Goal: Task Accomplishment & Management: Use online tool/utility

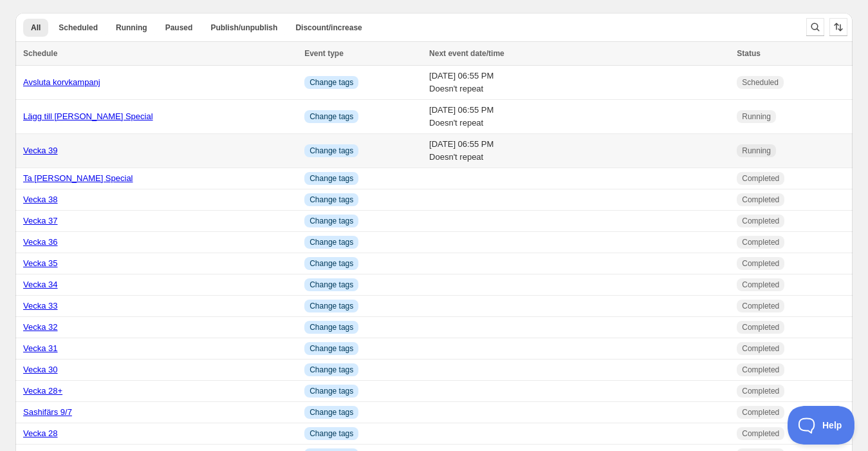
click at [40, 145] on link "Vecka 39" at bounding box center [40, 150] width 35 height 10
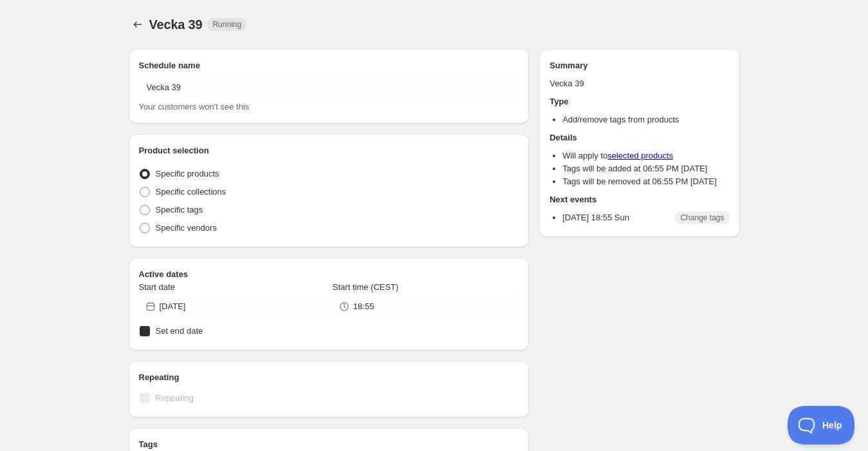
radio input "true"
checkbox input "true"
radio input "true"
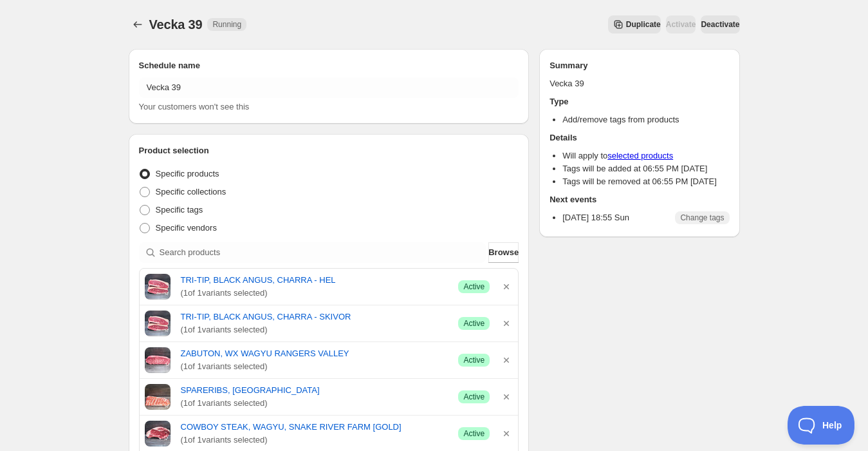
click at [626, 23] on span "Duplicate" at bounding box center [643, 24] width 35 height 10
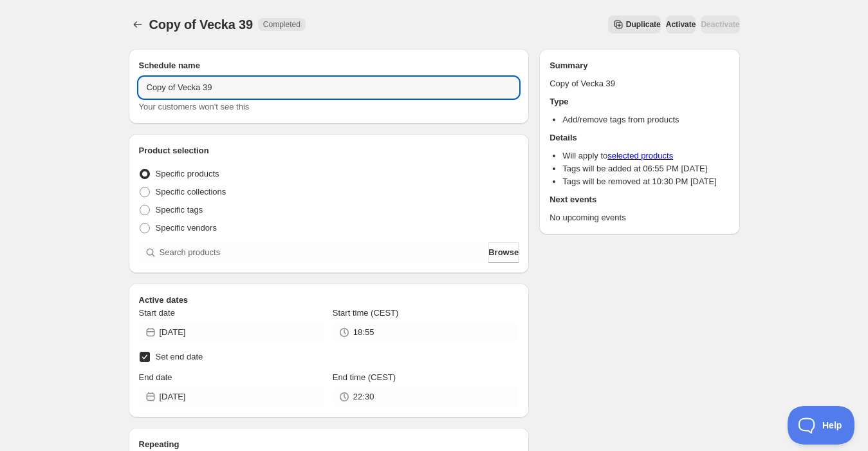
drag, startPoint x: 275, startPoint y: 90, endPoint x: 84, endPoint y: 89, distance: 190.6
click at [85, 90] on div "Copy of Vecka 39. This page is ready Copy of Vecka 39 Completed Duplicate Activ…" at bounding box center [434, 401] width 868 height 803
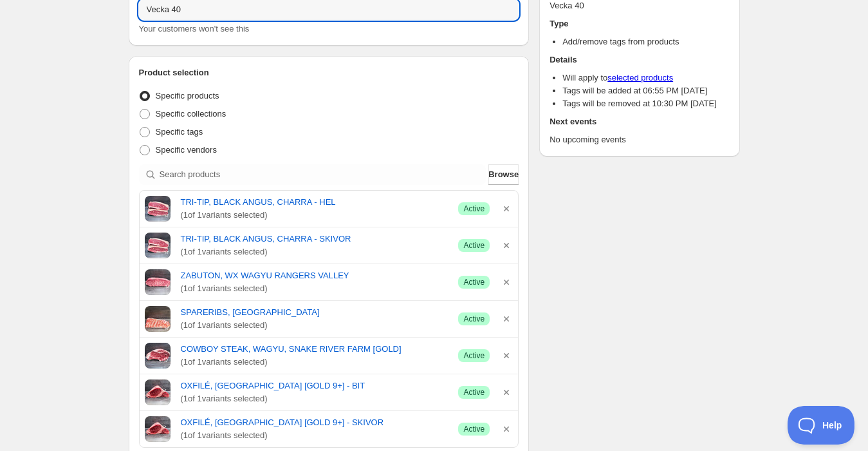
scroll to position [214, 0]
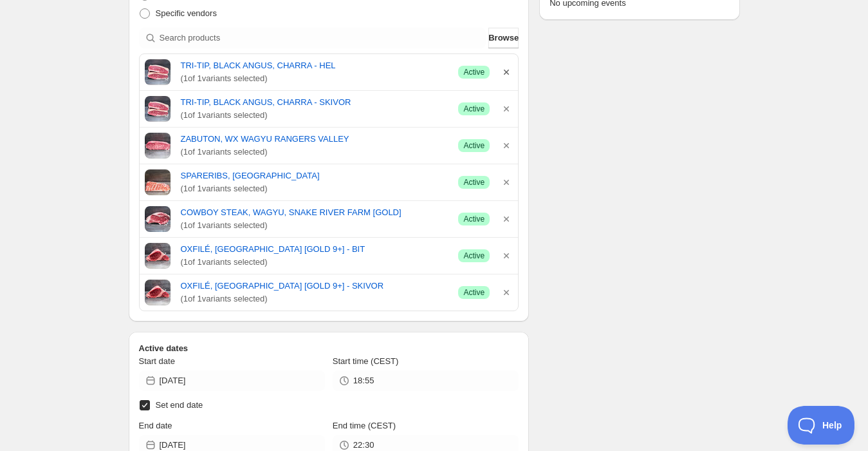
type input "Vecka 40"
click at [508, 70] on icon "button" at bounding box center [506, 72] width 5 height 5
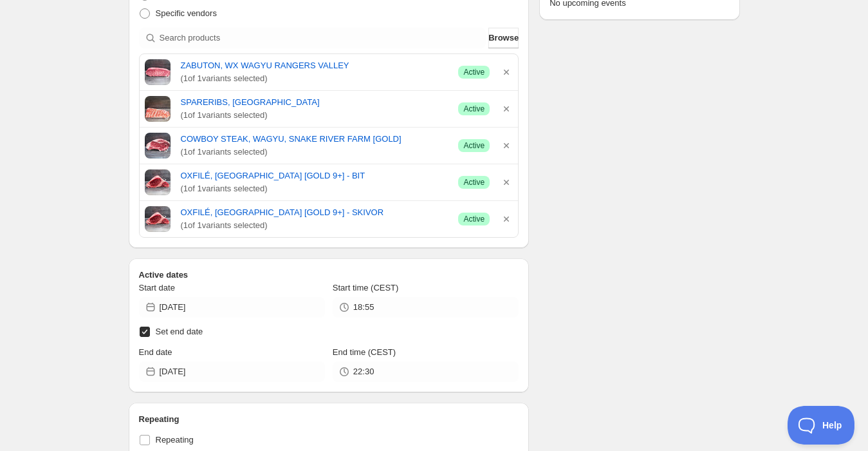
click at [509, 71] on icon "button" at bounding box center [506, 72] width 13 height 13
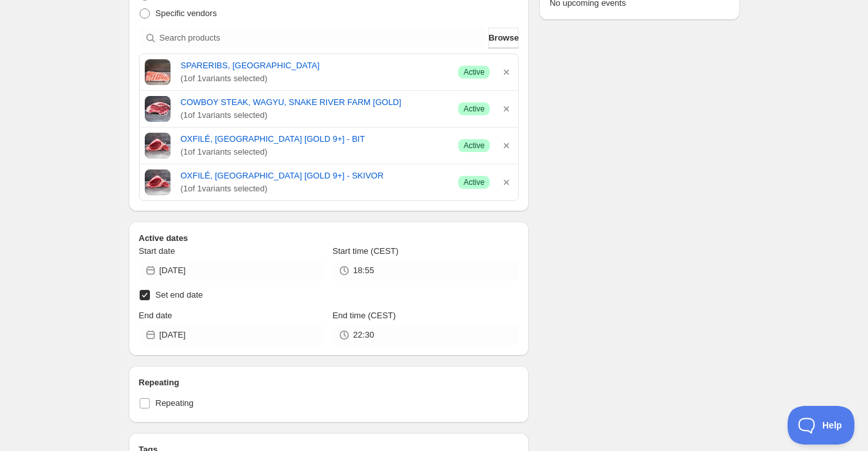
click at [509, 71] on icon "button" at bounding box center [506, 72] width 13 height 13
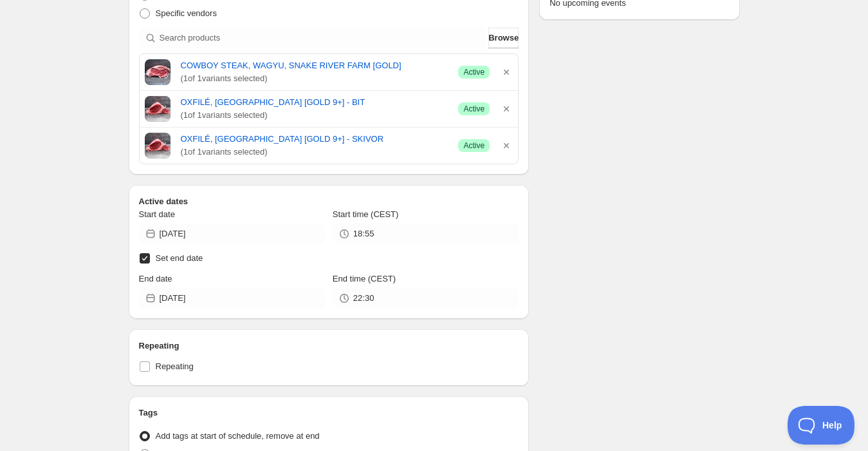
click at [509, 71] on icon "button" at bounding box center [506, 72] width 13 height 13
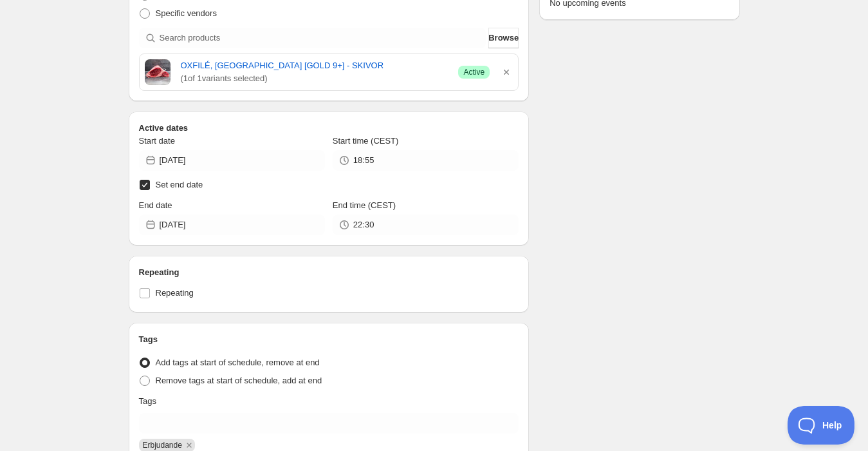
click at [509, 71] on icon "button" at bounding box center [506, 72] width 13 height 13
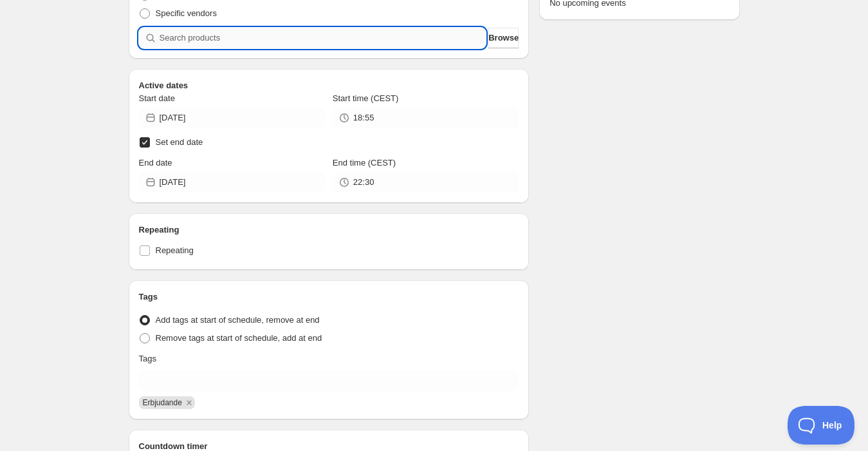
click at [282, 30] on input "search" at bounding box center [323, 38] width 327 height 21
type input "s"
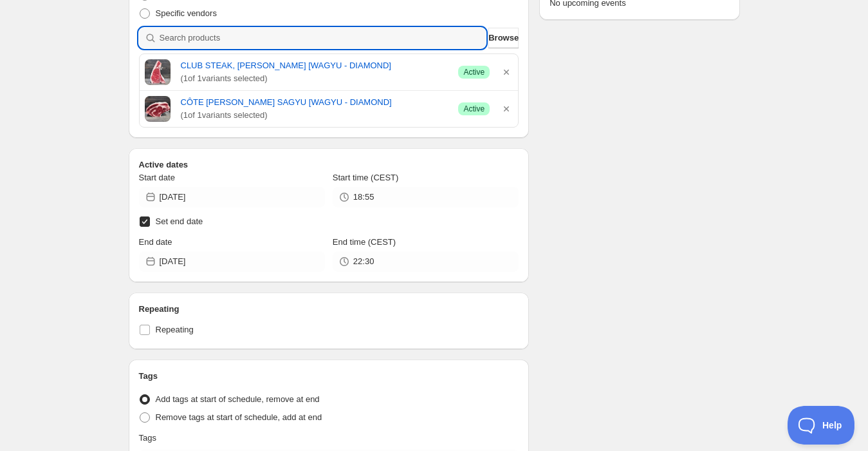
drag, startPoint x: 195, startPoint y: 37, endPoint x: 71, endPoint y: 39, distance: 124.3
click at [71, 39] on div "Vecka 40. This page is ready Vecka 40 Completed Duplicate Activate Deactivate M…" at bounding box center [434, 227] width 868 height 883
type input "r"
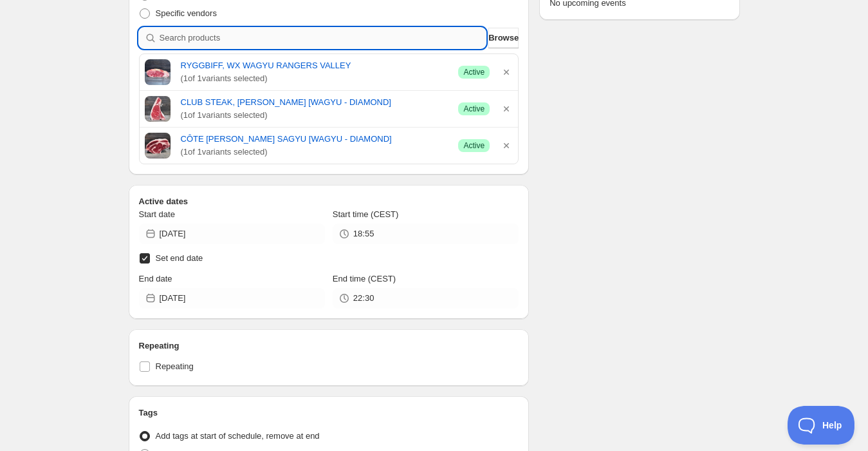
click at [243, 43] on input "search" at bounding box center [323, 38] width 327 height 21
type input "s"
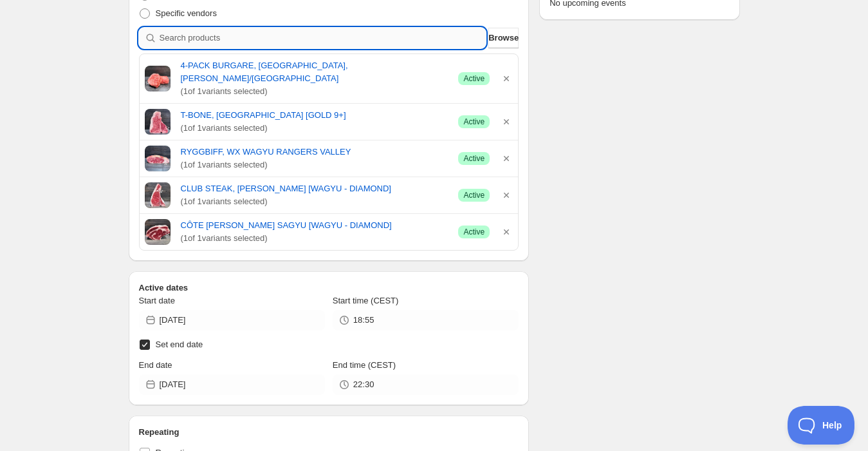
click at [216, 45] on input "search" at bounding box center [323, 38] width 327 height 21
type input "k"
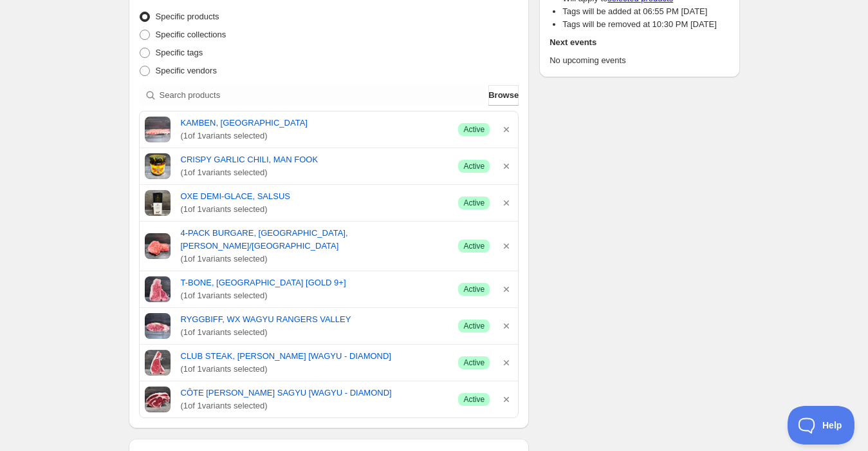
scroll to position [357, 0]
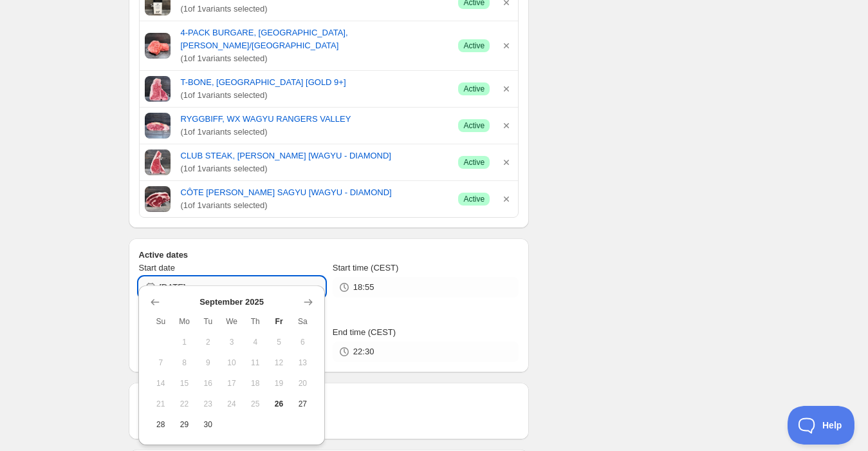
click at [210, 277] on input "[DATE]" at bounding box center [242, 287] width 165 height 21
click at [156, 423] on span "28" at bounding box center [161, 424] width 14 height 10
type input "[DATE]"
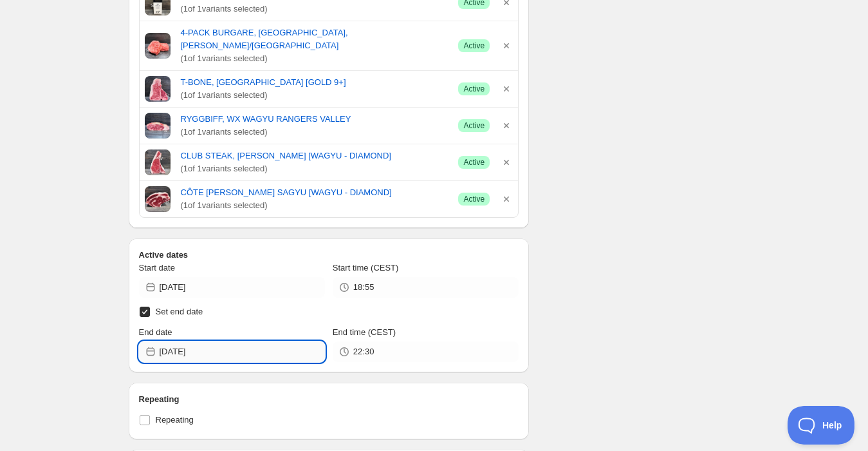
click at [207, 341] on input "[DATE]" at bounding box center [242, 351] width 165 height 21
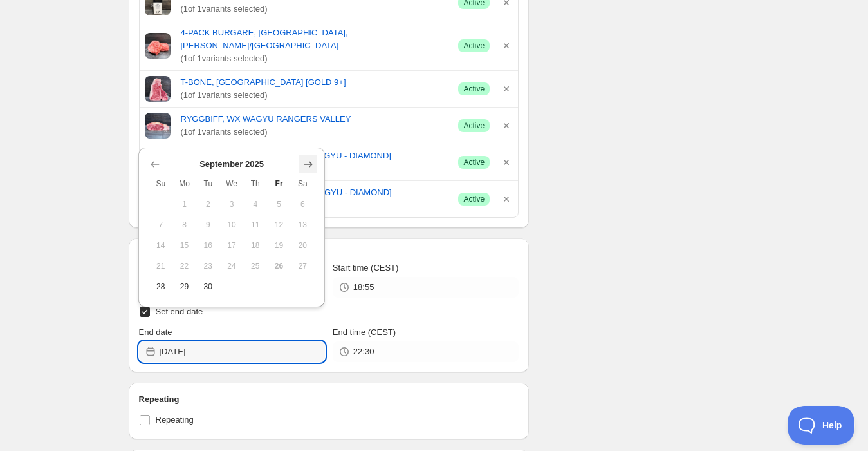
click at [306, 165] on icon "Show next month, October 2025" at bounding box center [308, 164] width 13 height 13
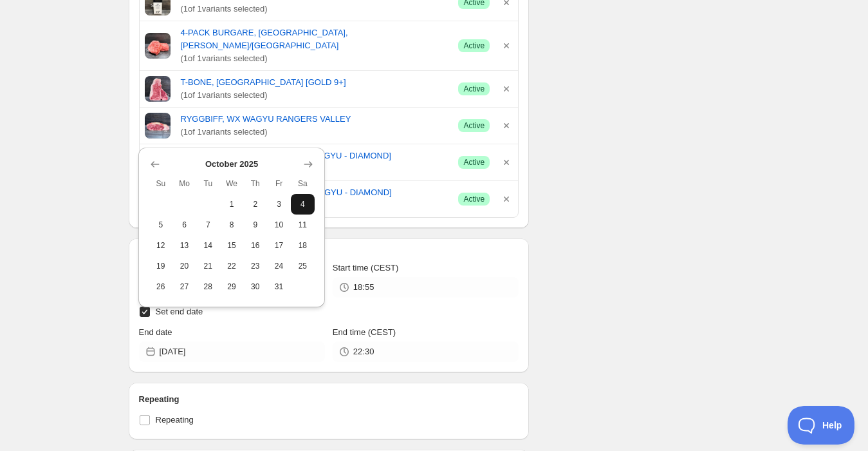
click at [299, 207] on span "4" at bounding box center [303, 204] width 14 height 10
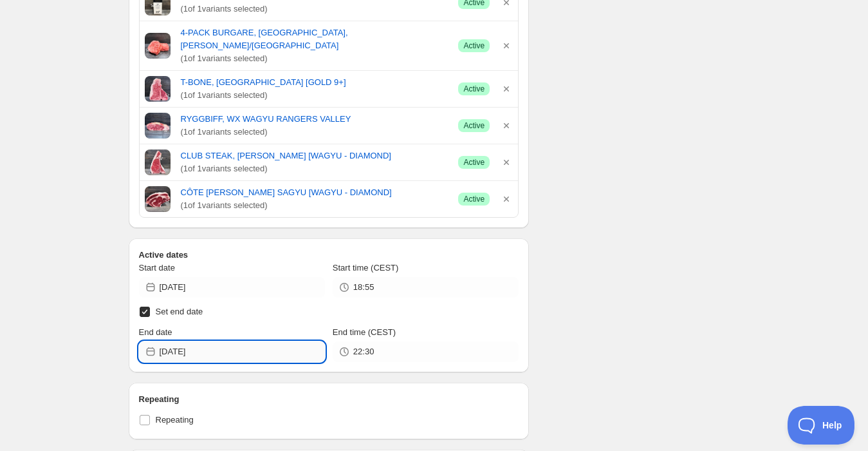
click at [178, 341] on input "[DATE]" at bounding box center [242, 351] width 165 height 21
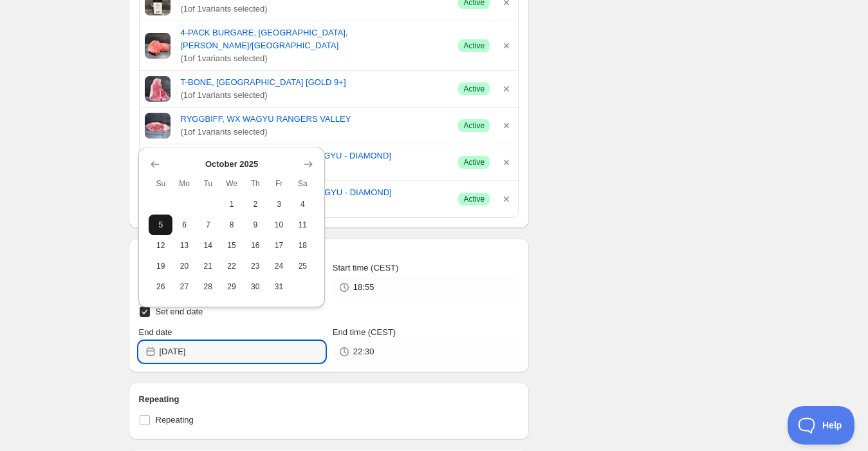
click at [167, 221] on span "5" at bounding box center [161, 225] width 14 height 10
type input "[DATE]"
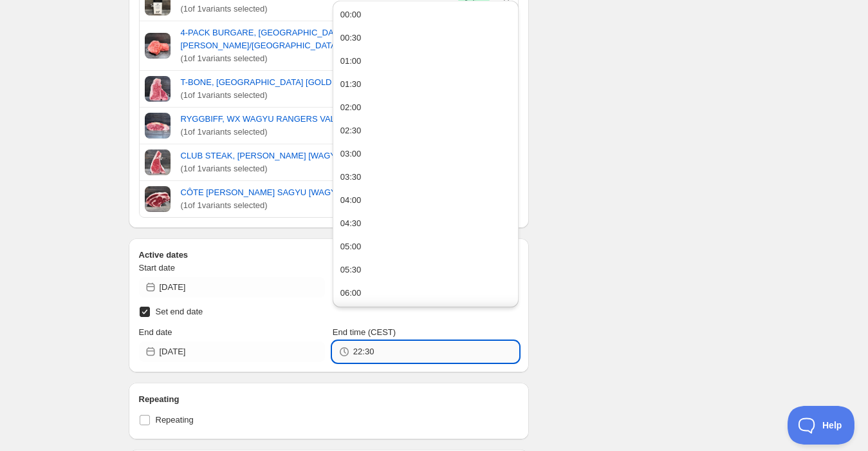
drag, startPoint x: 355, startPoint y: 341, endPoint x: 506, endPoint y: 331, distance: 151.6
click at [506, 341] on input "22:30" at bounding box center [435, 351] width 165 height 21
type input "18:55"
click at [632, 236] on div "Schedule name Vecka 40 Your customers won't see this Product selection Entity t…" at bounding box center [429, 206] width 622 height 1051
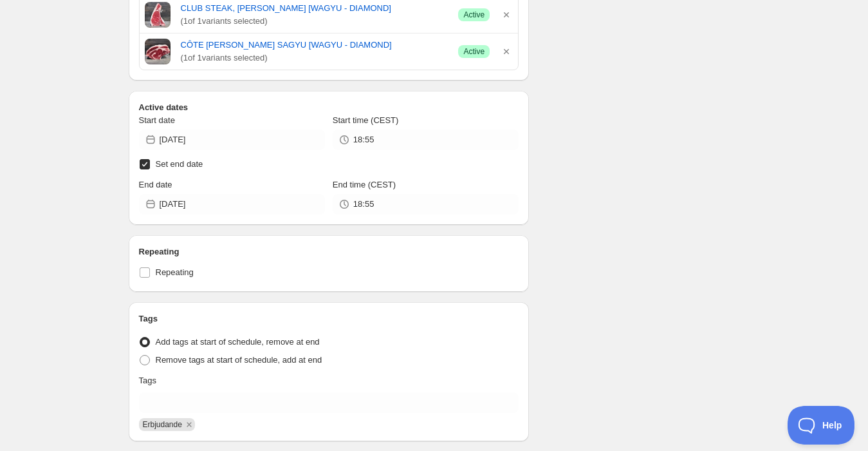
scroll to position [0, 0]
